Goal: Task Accomplishment & Management: Use online tool/utility

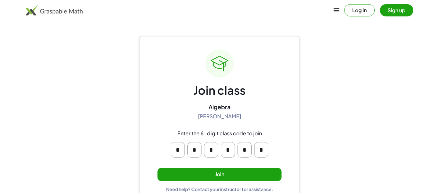
scroll to position [12, 0]
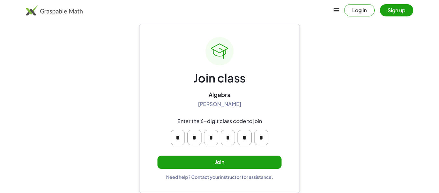
click at [189, 162] on button "Join" at bounding box center [220, 161] width 124 height 13
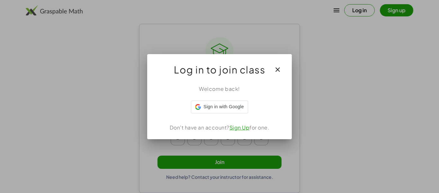
scroll to position [0, 0]
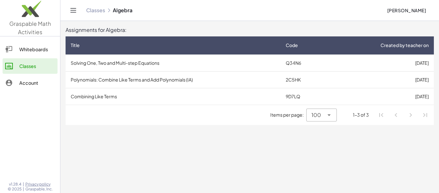
click at [148, 62] on td "Solving One, Two and Multi-step Equations" at bounding box center [173, 62] width 215 height 17
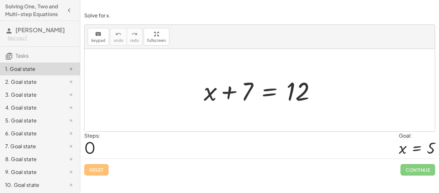
click at [229, 92] on div at bounding box center [262, 90] width 123 height 33
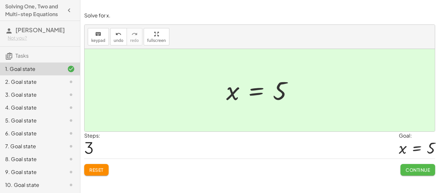
click at [402, 171] on button "Continue" at bounding box center [418, 170] width 35 height 12
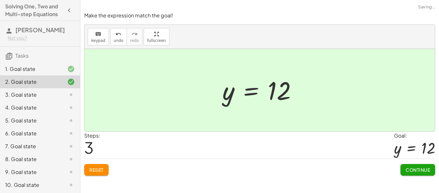
click at [407, 170] on span "Continue" at bounding box center [418, 170] width 24 height 6
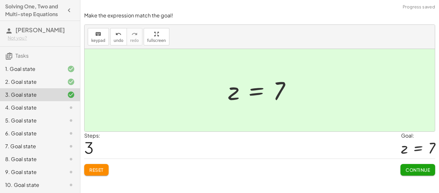
click at [425, 174] on button "Continue" at bounding box center [418, 170] width 35 height 12
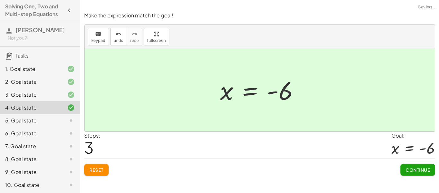
click at [428, 173] on button "Continue" at bounding box center [418, 170] width 35 height 12
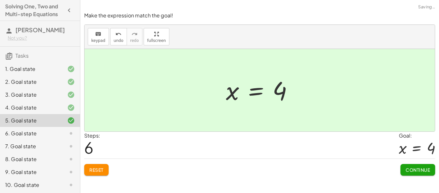
click at [422, 174] on button "Continue" at bounding box center [418, 170] width 35 height 12
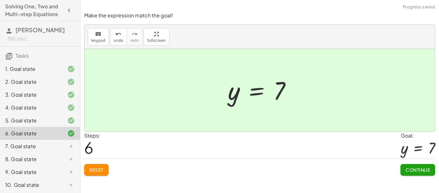
click at [419, 173] on button "Continue" at bounding box center [418, 170] width 35 height 12
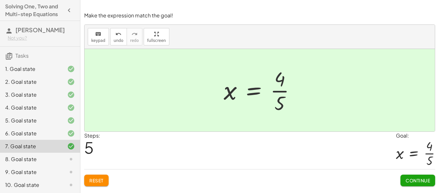
click at [408, 184] on button "Continue" at bounding box center [418, 180] width 35 height 12
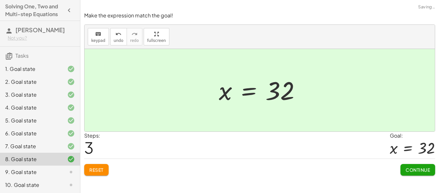
click at [425, 169] on span "Continue" at bounding box center [418, 170] width 24 height 6
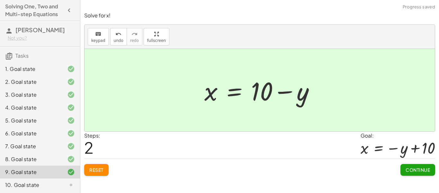
click at [422, 173] on button "Continue" at bounding box center [418, 170] width 35 height 12
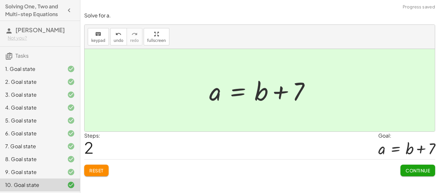
click at [428, 172] on span "Continue" at bounding box center [418, 170] width 24 height 6
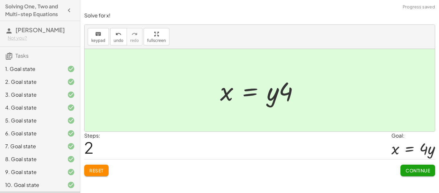
click at [423, 174] on button "Continue" at bounding box center [418, 170] width 35 height 12
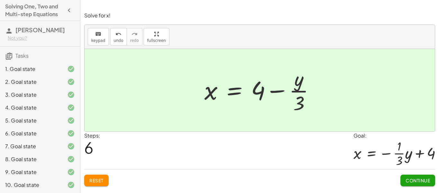
click at [407, 179] on span "Continue" at bounding box center [418, 180] width 24 height 6
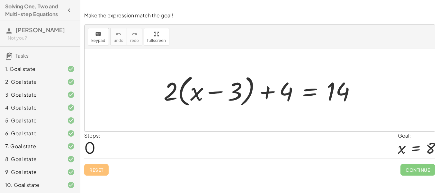
scroll to position [40, 0]
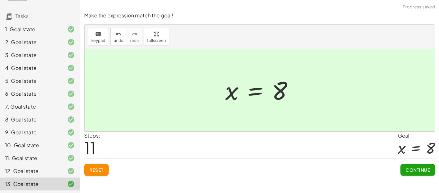
click at [413, 165] on button "Continue" at bounding box center [418, 170] width 35 height 12
